Goal: Check status

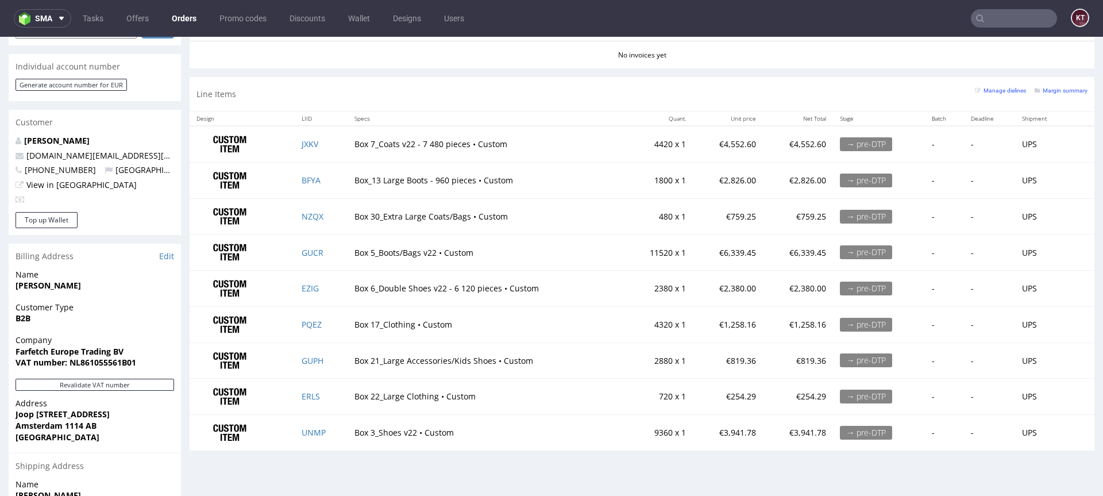
scroll to position [546, 0]
